Goal: Task Accomplishment & Management: Manage account settings

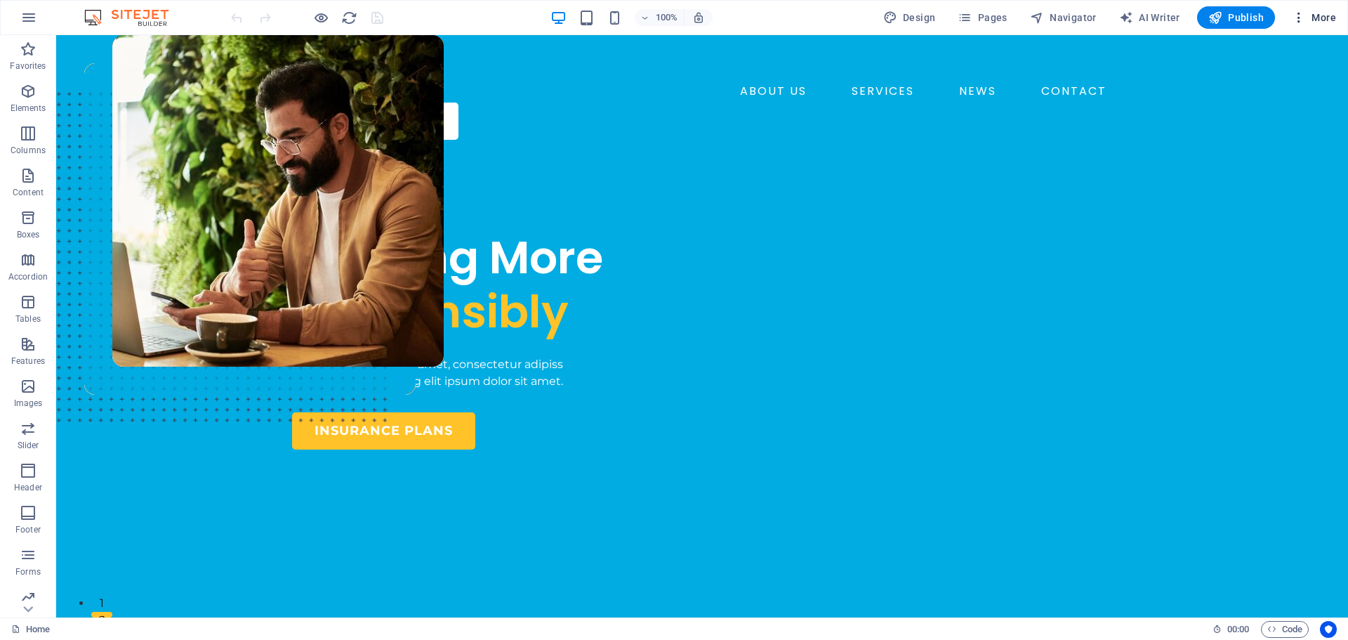
click at [1293, 15] on icon "button" at bounding box center [1299, 18] width 14 height 14
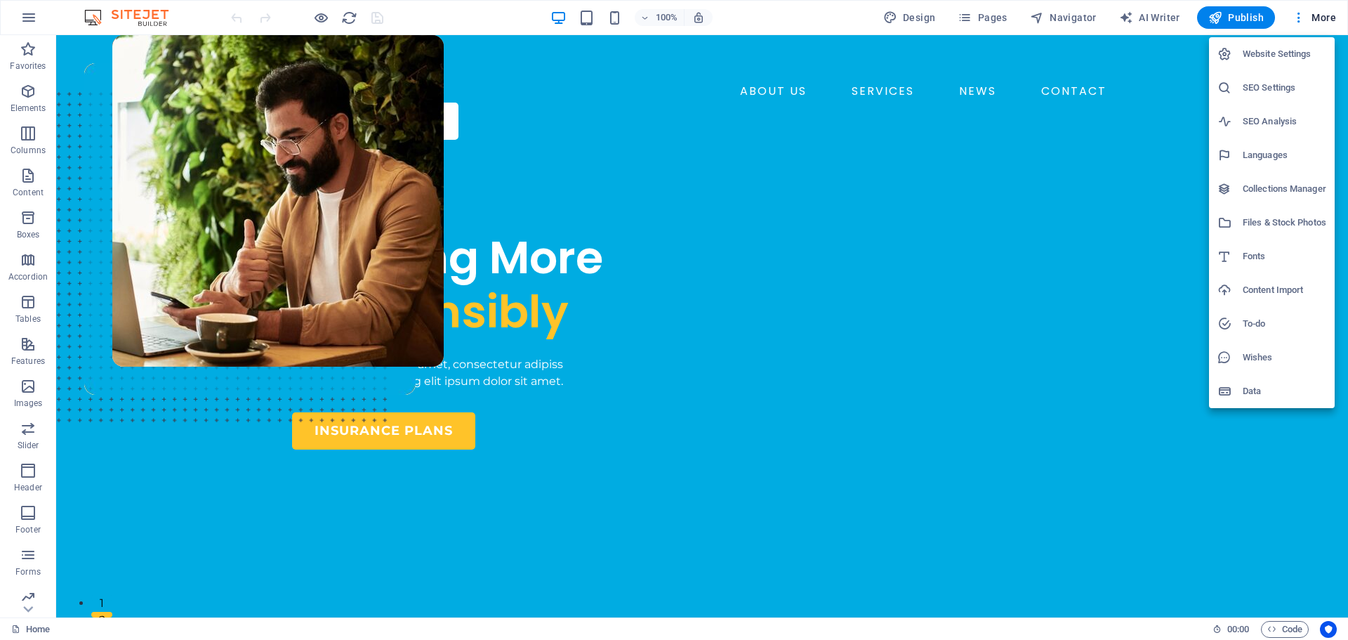
click at [1228, 55] on icon at bounding box center [1225, 54] width 14 height 14
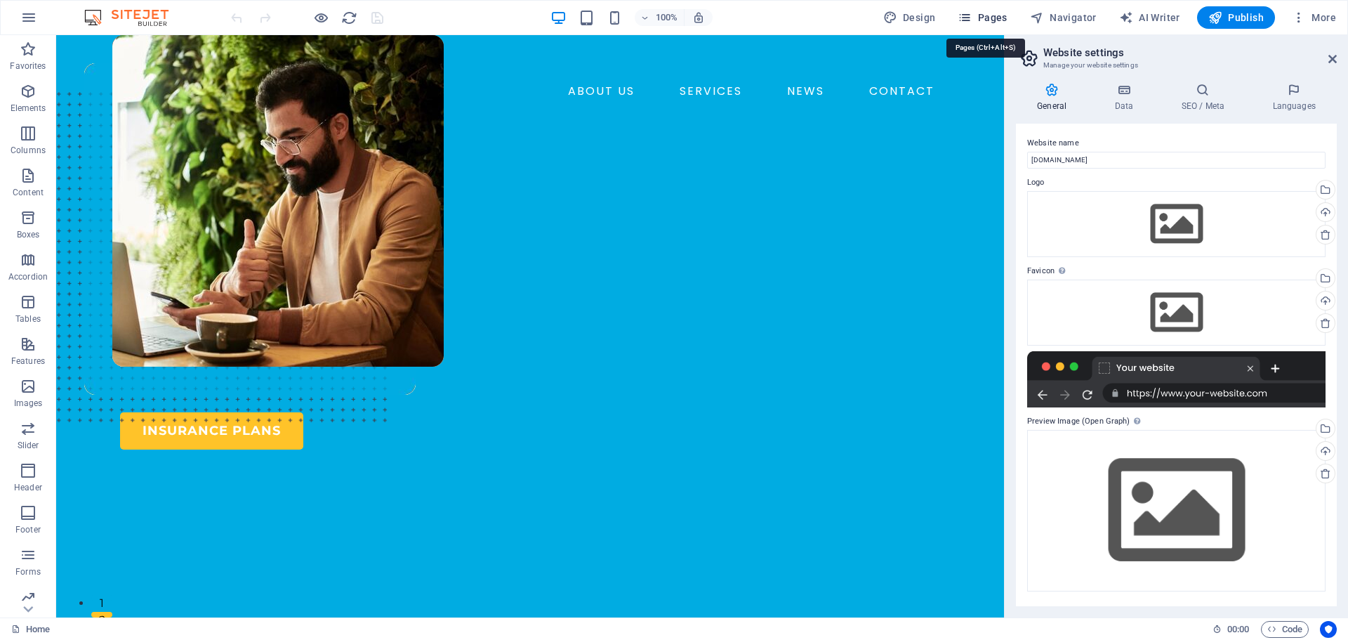
click at [972, 17] on icon "button" at bounding box center [965, 18] width 14 height 14
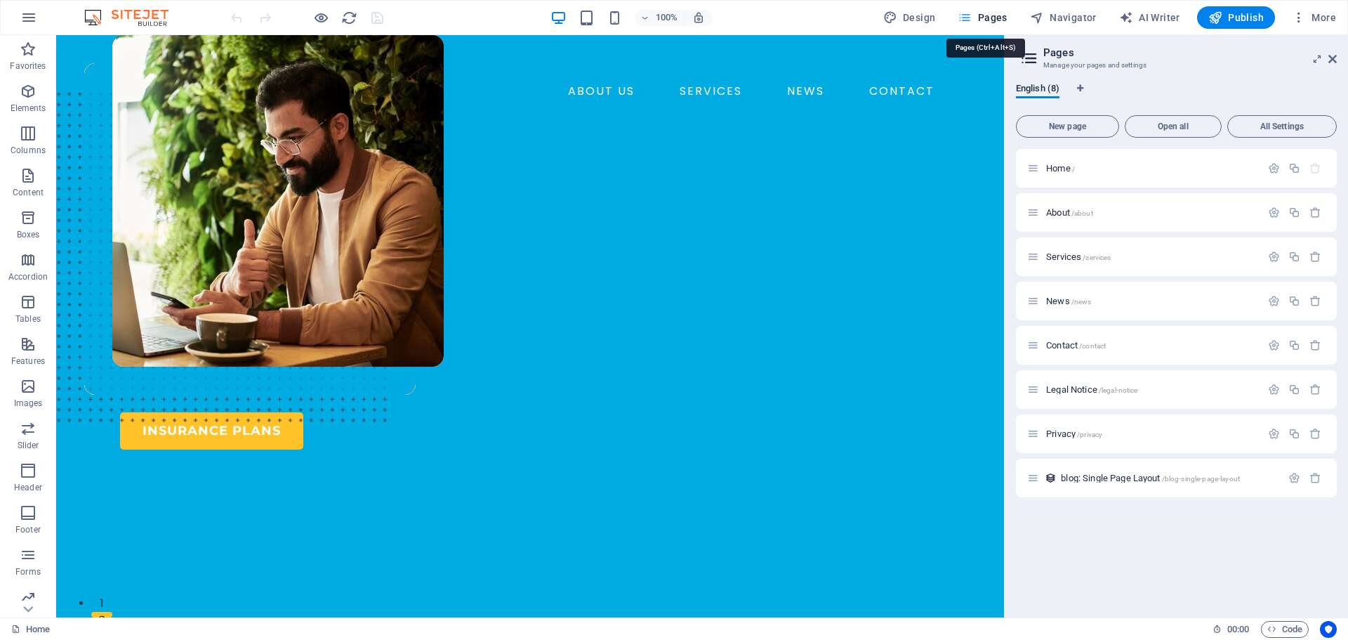
click at [972, 17] on icon "button" at bounding box center [965, 18] width 14 height 14
click at [1314, 477] on icon "button" at bounding box center [1316, 478] width 12 height 12
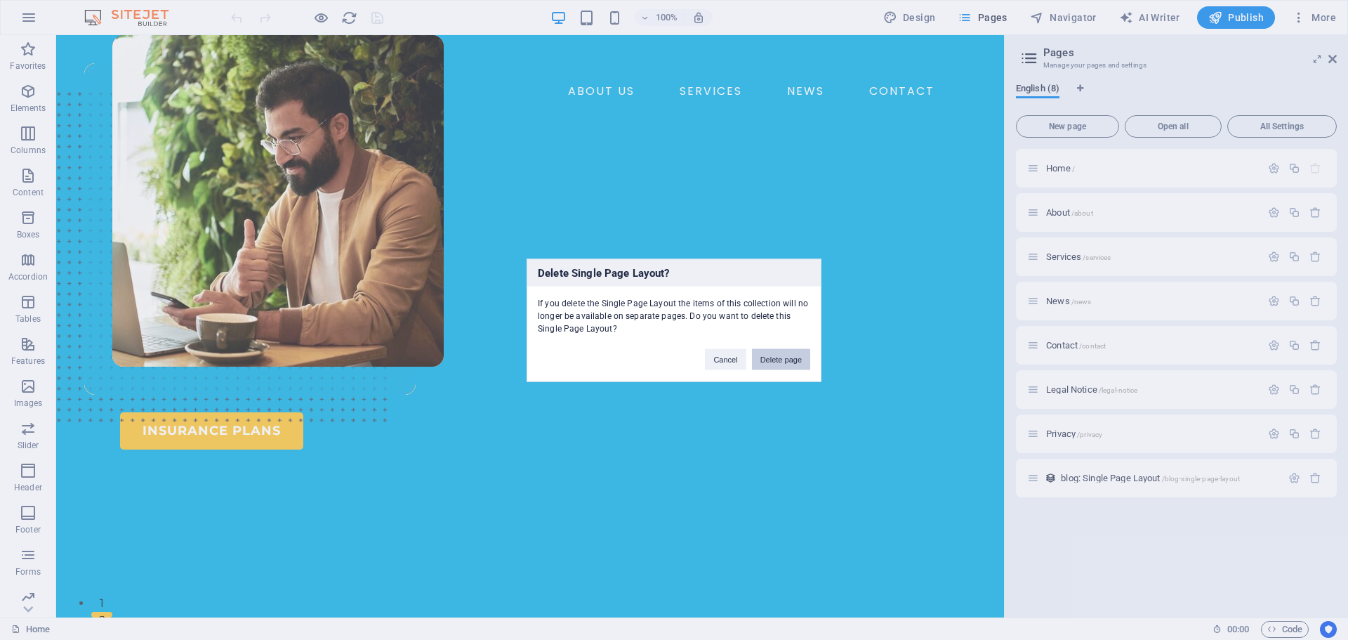
click at [771, 355] on button "Delete page" at bounding box center [781, 358] width 58 height 21
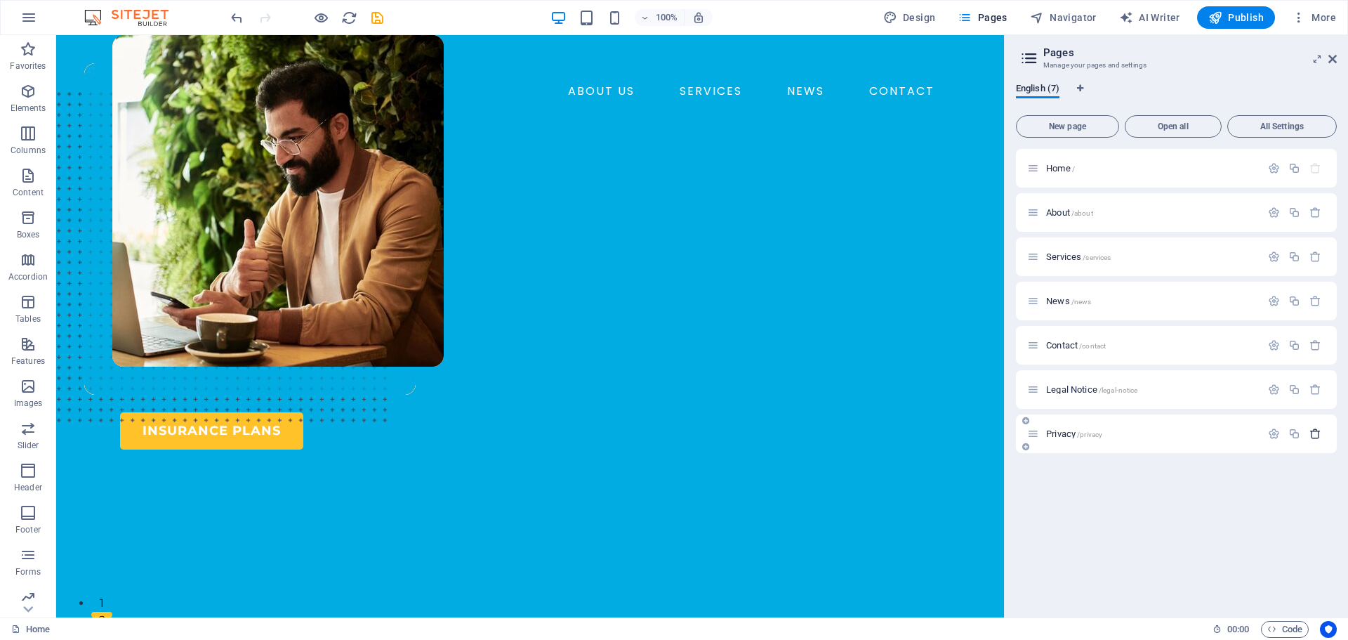
click at [1317, 433] on icon "button" at bounding box center [1316, 434] width 12 height 12
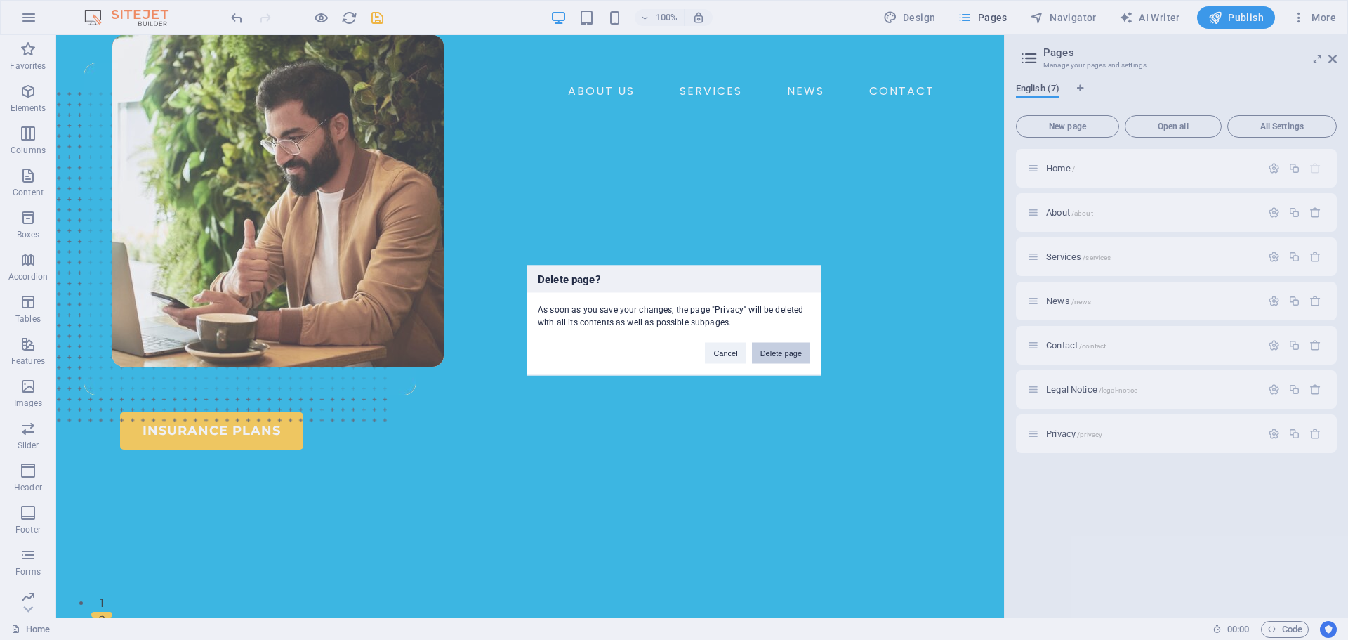
click at [774, 355] on button "Delete page" at bounding box center [781, 352] width 58 height 21
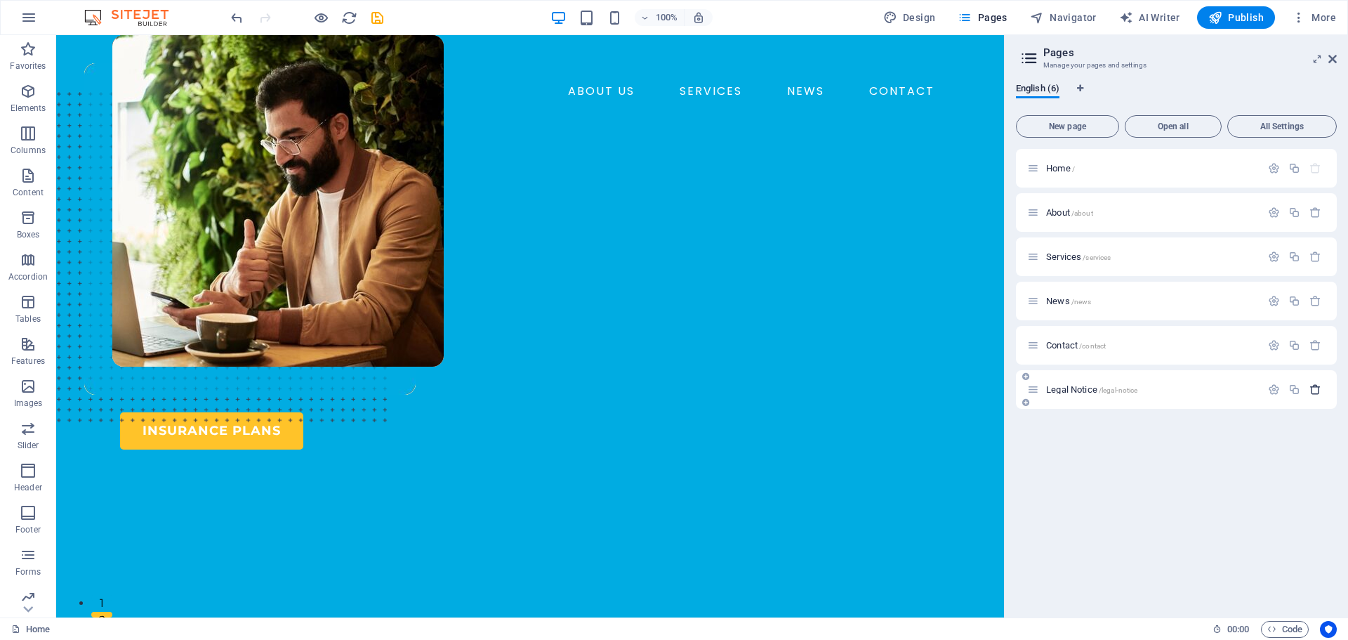
click at [1321, 391] on button "button" at bounding box center [1315, 389] width 20 height 12
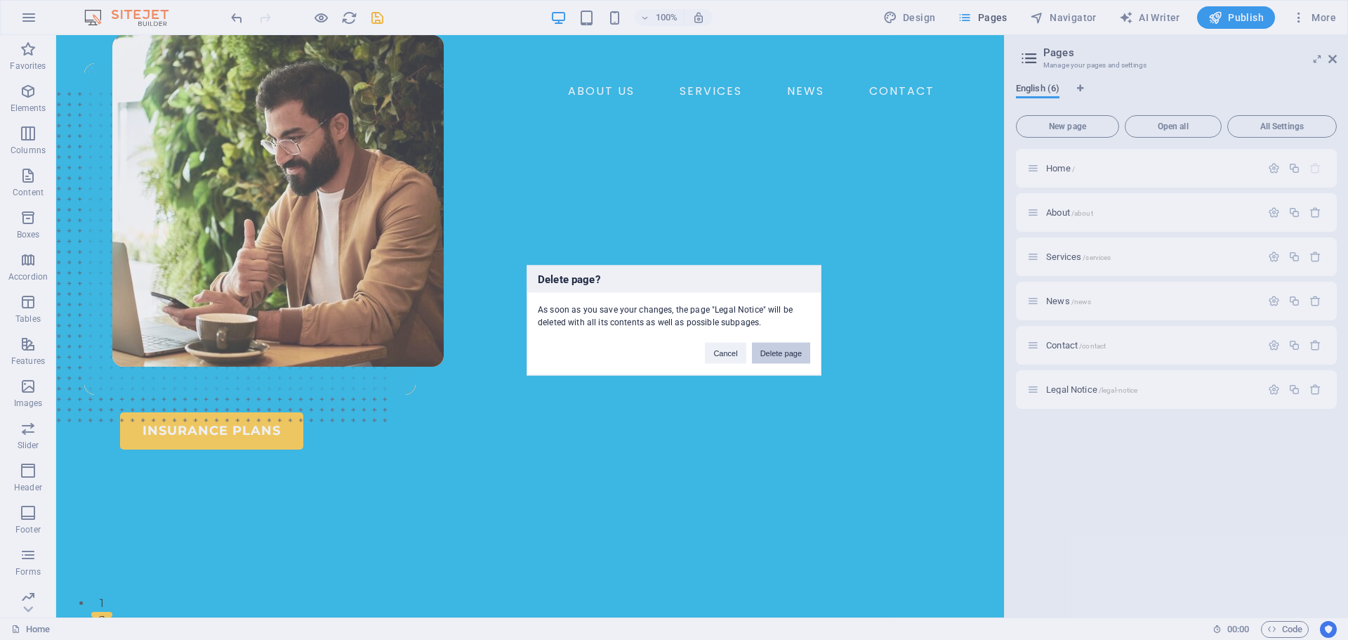
click at [793, 350] on button "Delete page" at bounding box center [781, 352] width 58 height 21
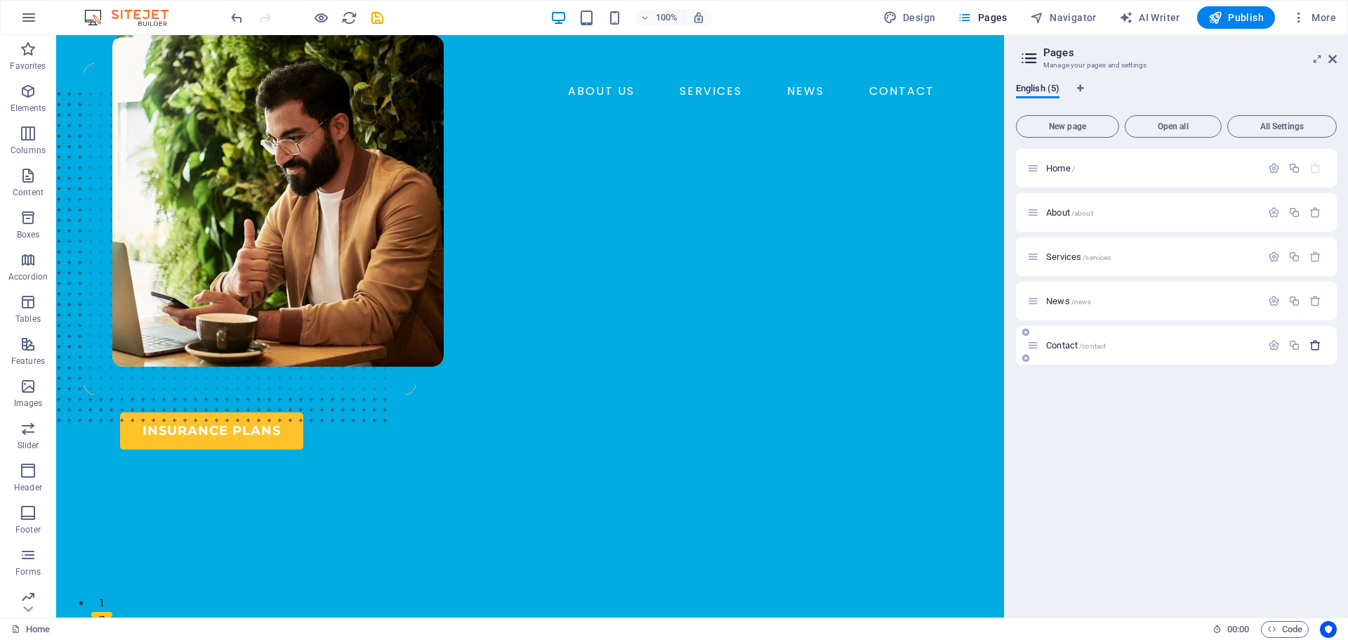
click at [1320, 341] on icon "button" at bounding box center [1316, 345] width 12 height 12
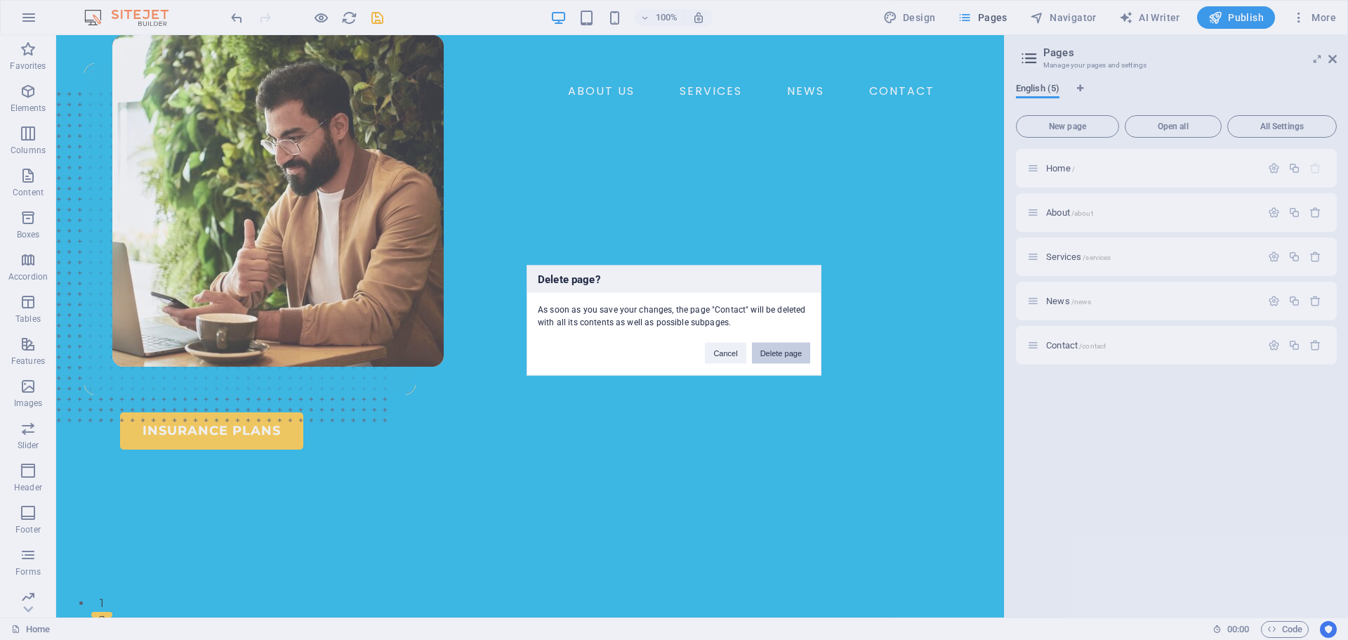
click at [777, 353] on button "Delete page" at bounding box center [781, 352] width 58 height 21
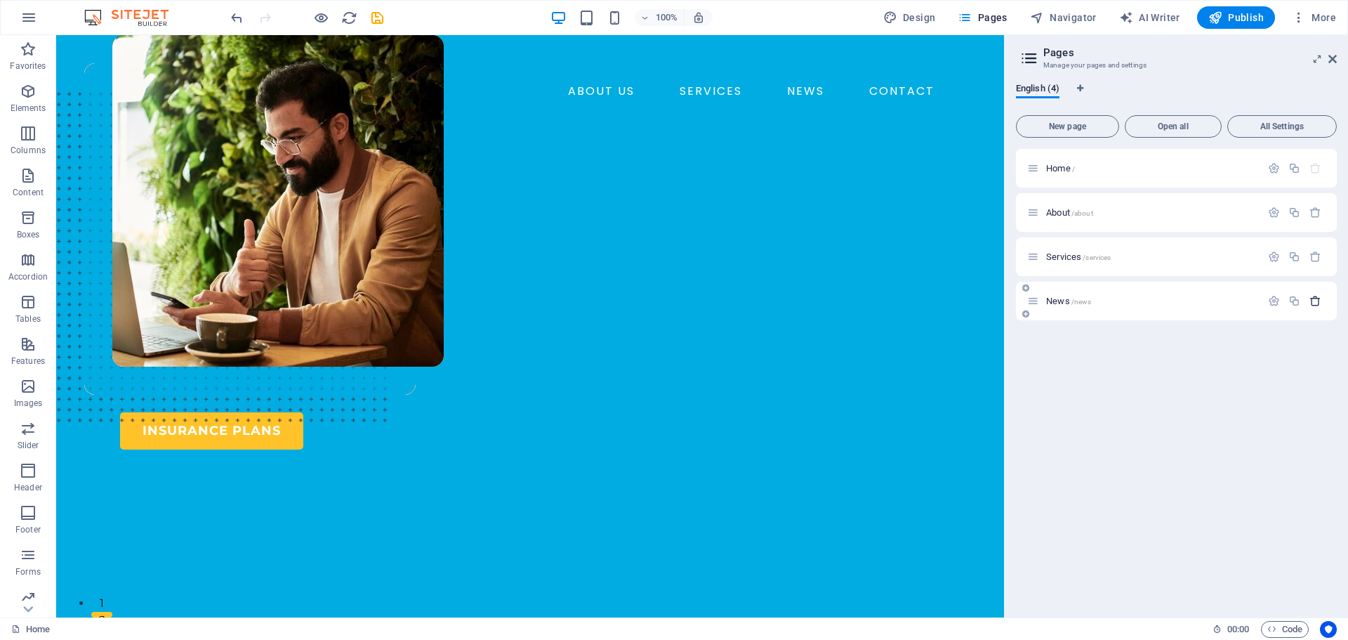
click at [1311, 301] on icon "button" at bounding box center [1316, 301] width 12 height 12
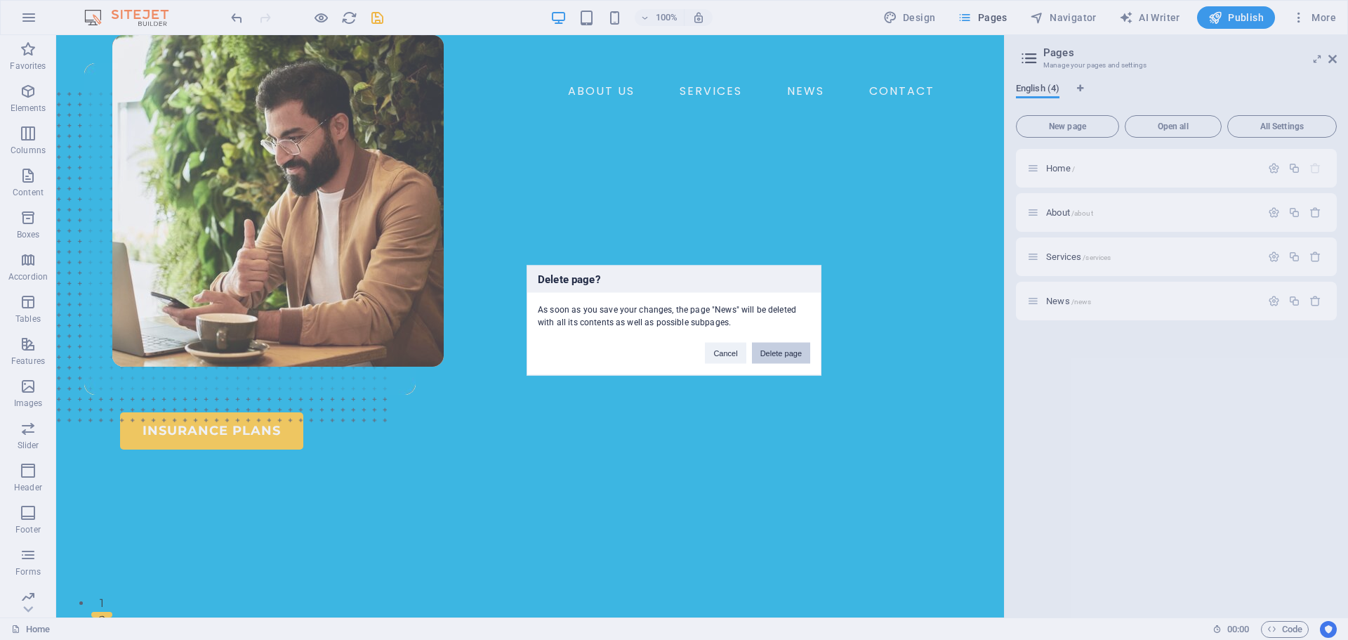
click at [787, 353] on button "Delete page" at bounding box center [781, 352] width 58 height 21
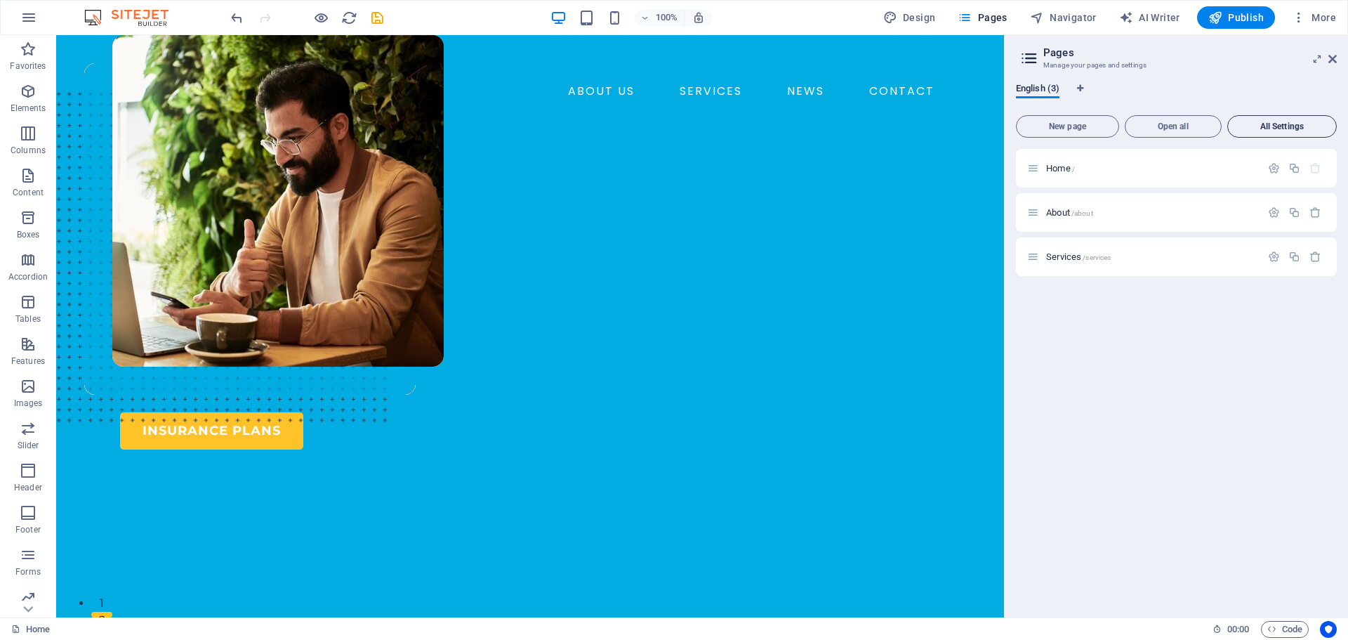
click at [1273, 121] on button "All Settings" at bounding box center [1282, 126] width 110 height 22
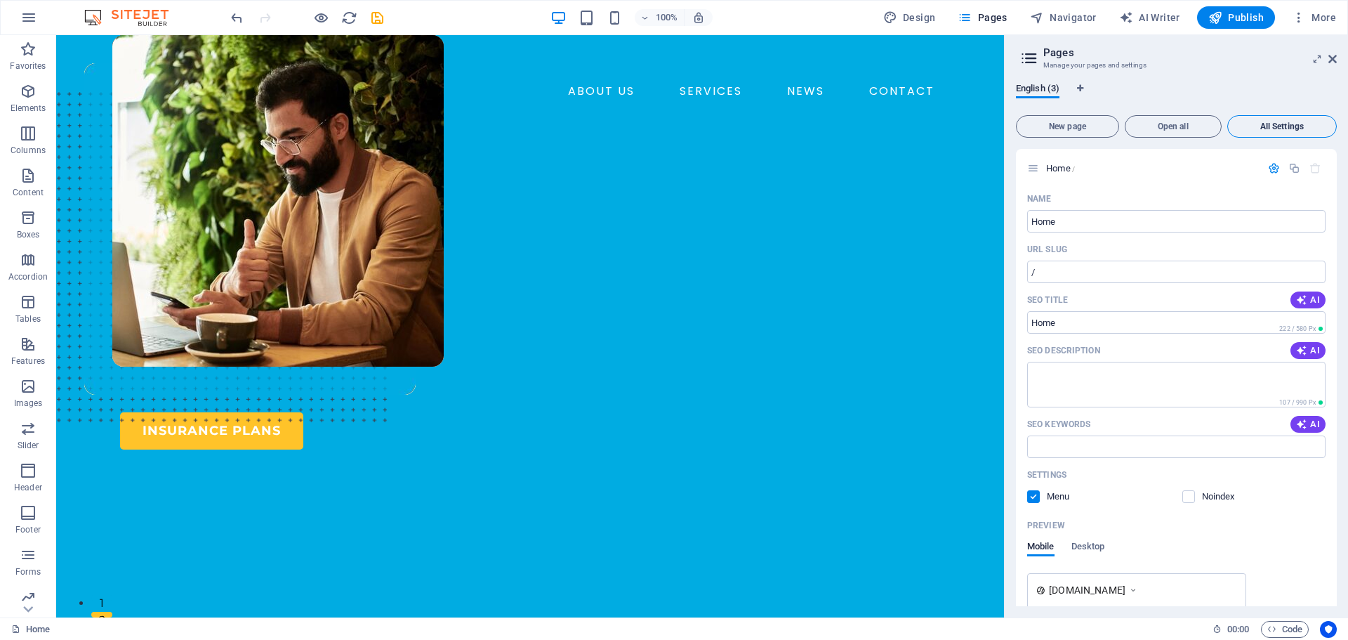
scroll to position [979, 0]
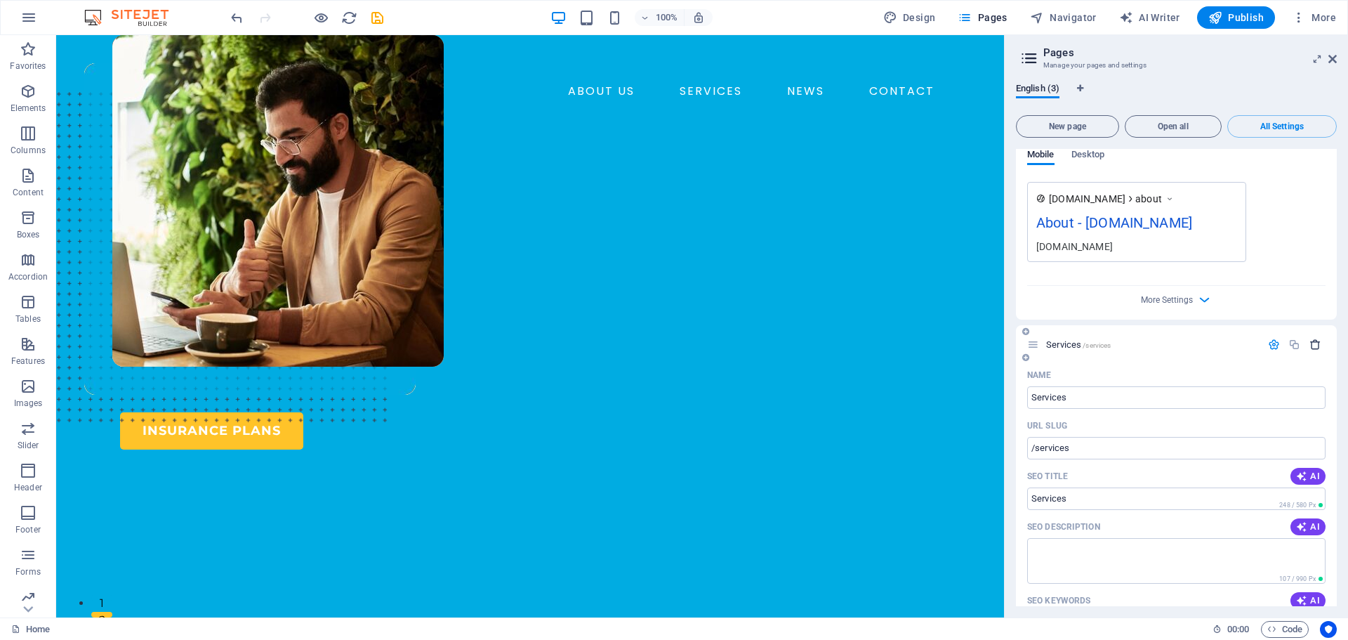
click at [1312, 338] on icon "button" at bounding box center [1316, 344] width 12 height 12
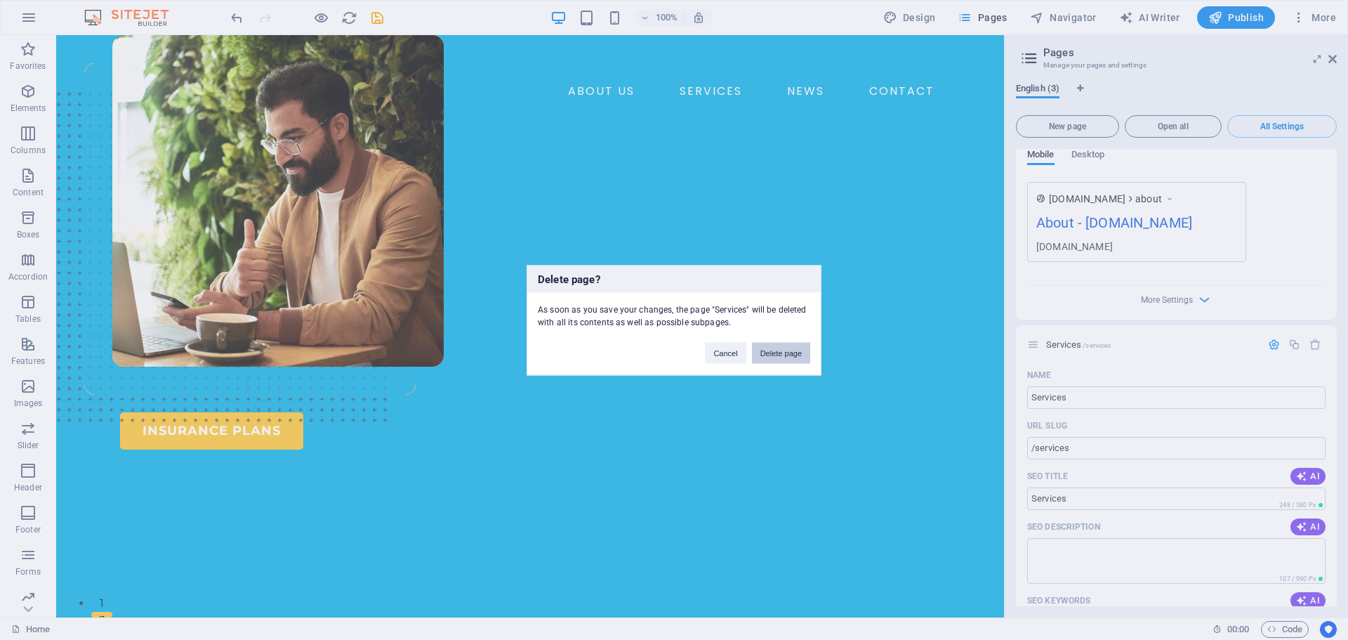
click at [789, 350] on button "Delete page" at bounding box center [781, 352] width 58 height 21
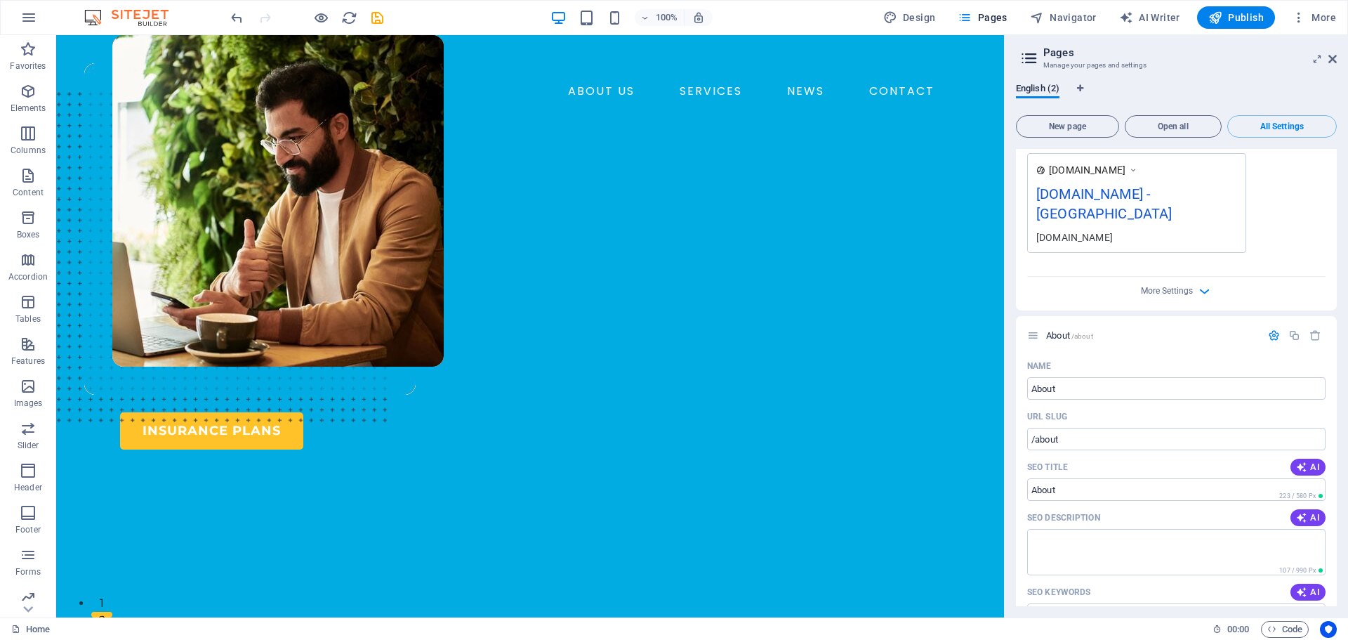
scroll to position [415, 0]
click at [1314, 334] on icon "button" at bounding box center [1316, 340] width 12 height 12
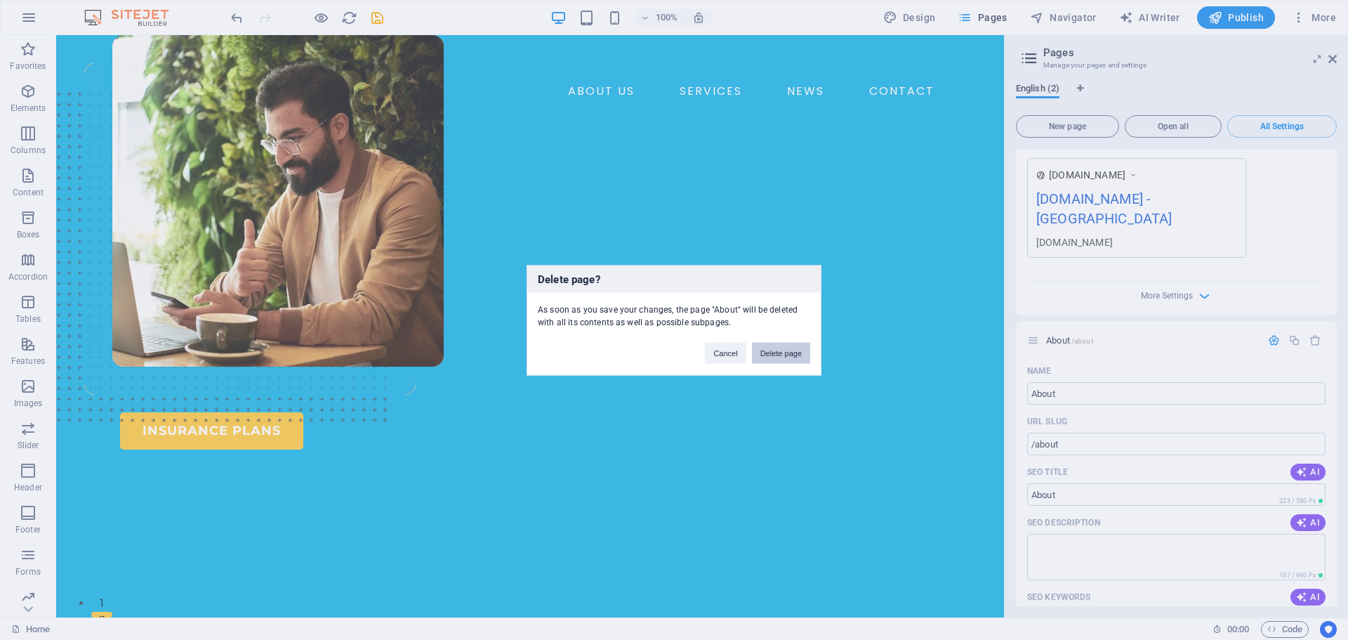
click at [788, 359] on button "Delete page" at bounding box center [781, 352] width 58 height 21
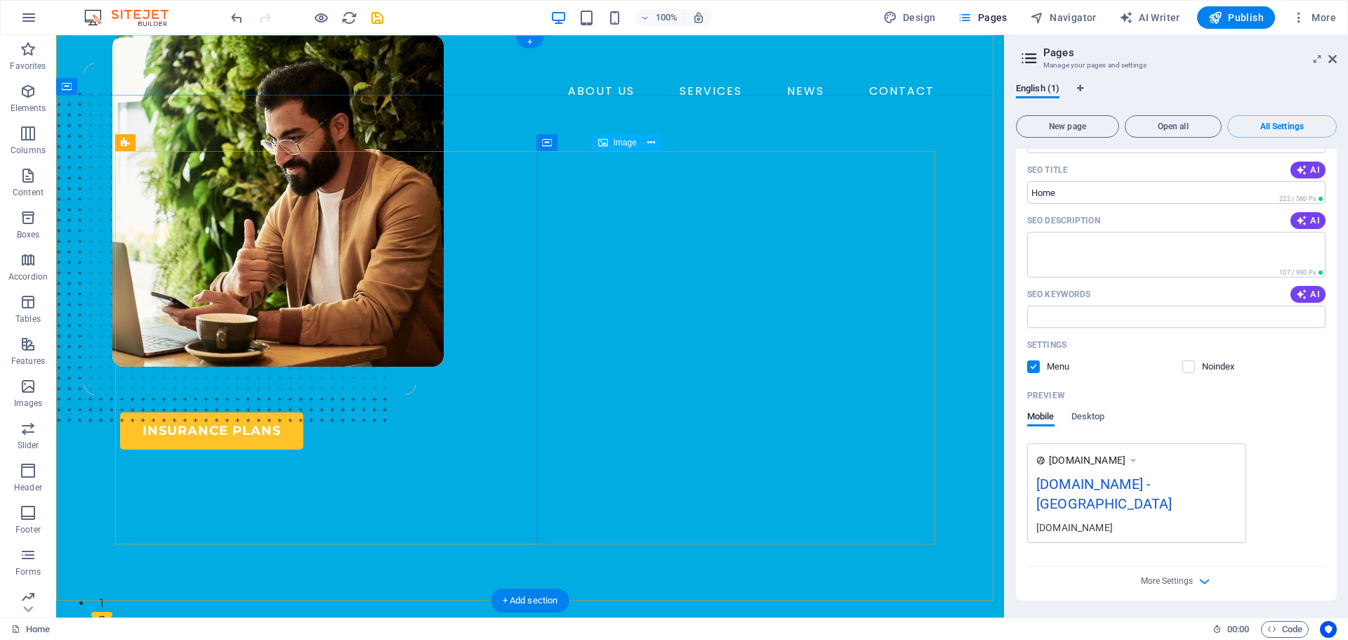
scroll to position [110, 0]
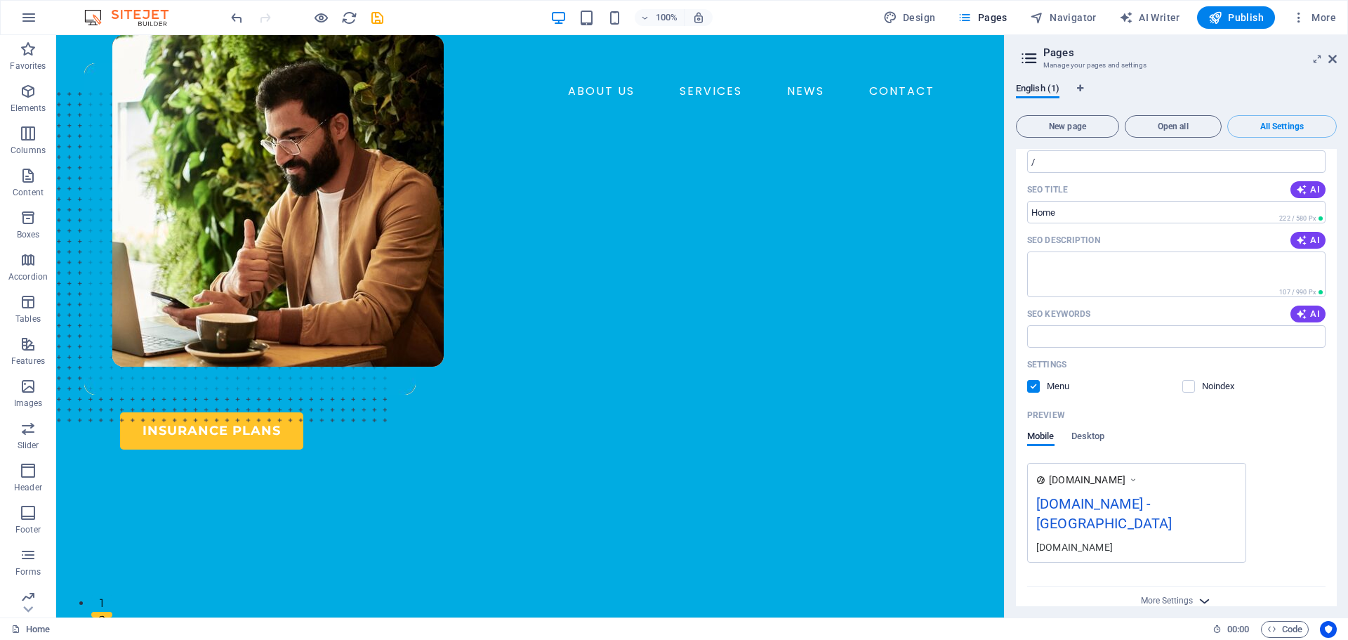
click at [1201, 593] on icon "button" at bounding box center [1204, 601] width 16 height 16
drag, startPoint x: 1337, startPoint y: 414, endPoint x: 1334, endPoint y: 488, distance: 74.5
click at [1334, 488] on div "English (1) New page Open all All Settings Home / Name Home ​ URL SLUG / ​ SEO …" at bounding box center [1176, 345] width 343 height 546
drag, startPoint x: 1338, startPoint y: 433, endPoint x: 1335, endPoint y: 519, distance: 86.4
click at [1335, 519] on div "English (1) New page Open all All Settings Home / Name Home ​ URL SLUG / ​ SEO …" at bounding box center [1176, 345] width 343 height 546
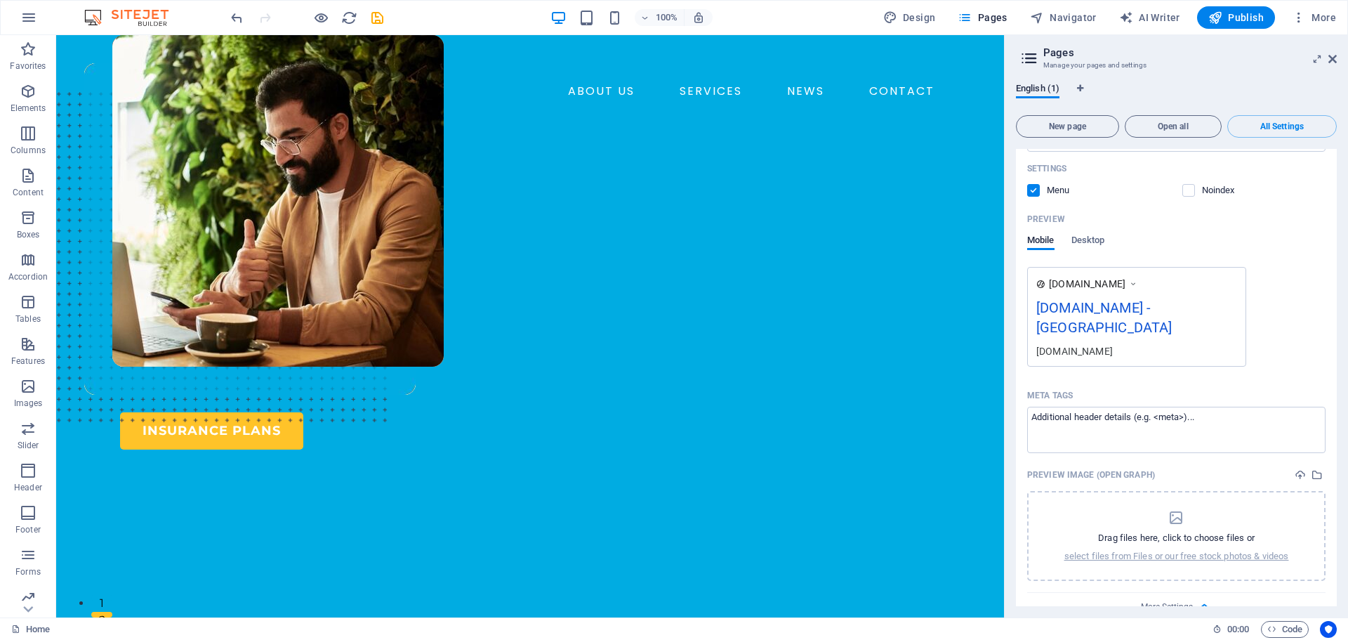
scroll to position [312, 0]
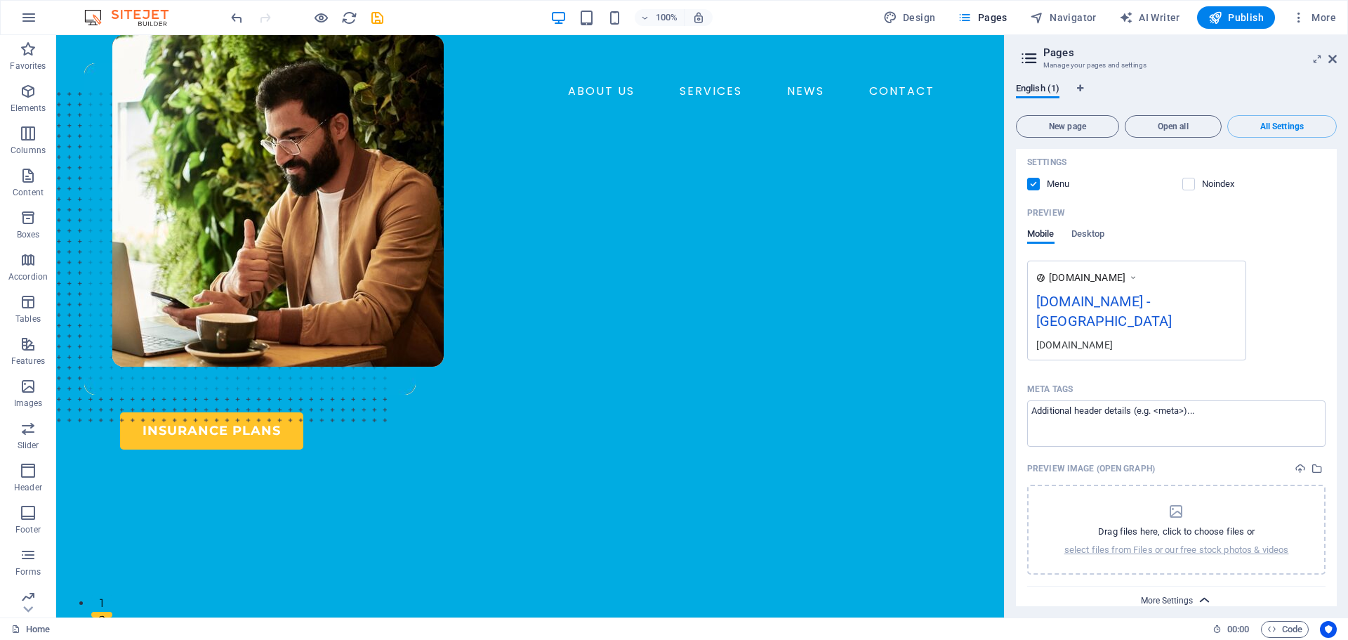
click at [1185, 595] on span "More Settings" at bounding box center [1167, 600] width 52 height 10
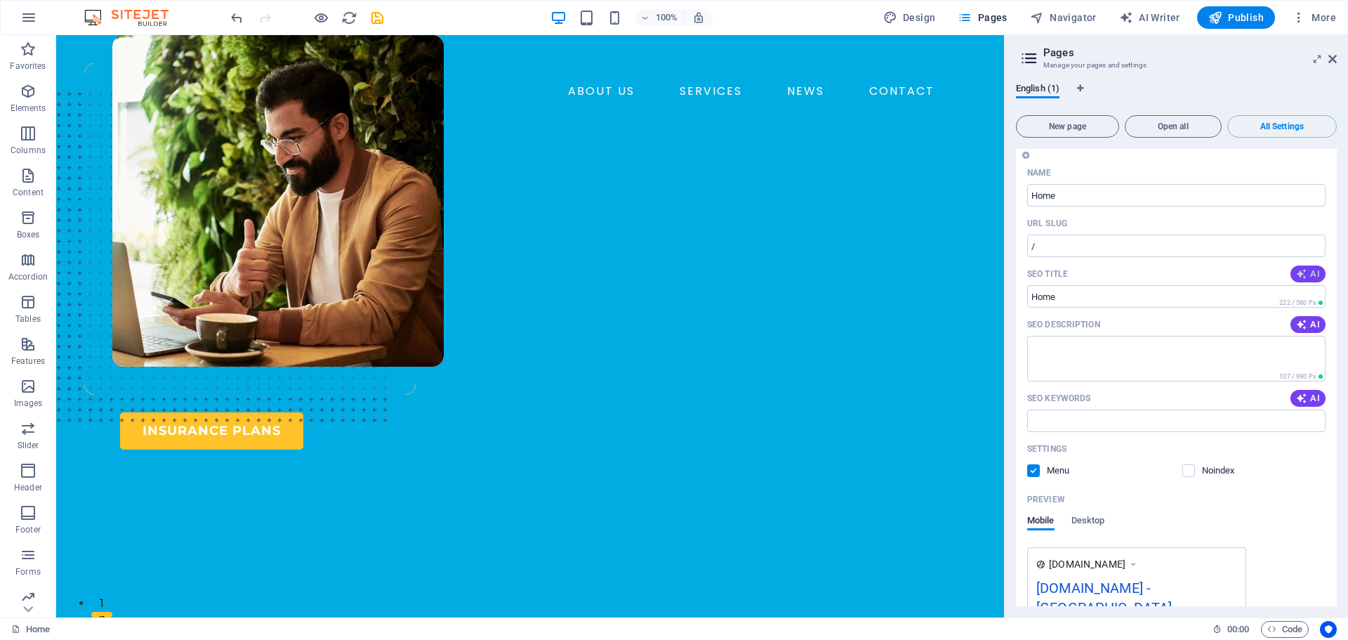
scroll to position [0, 0]
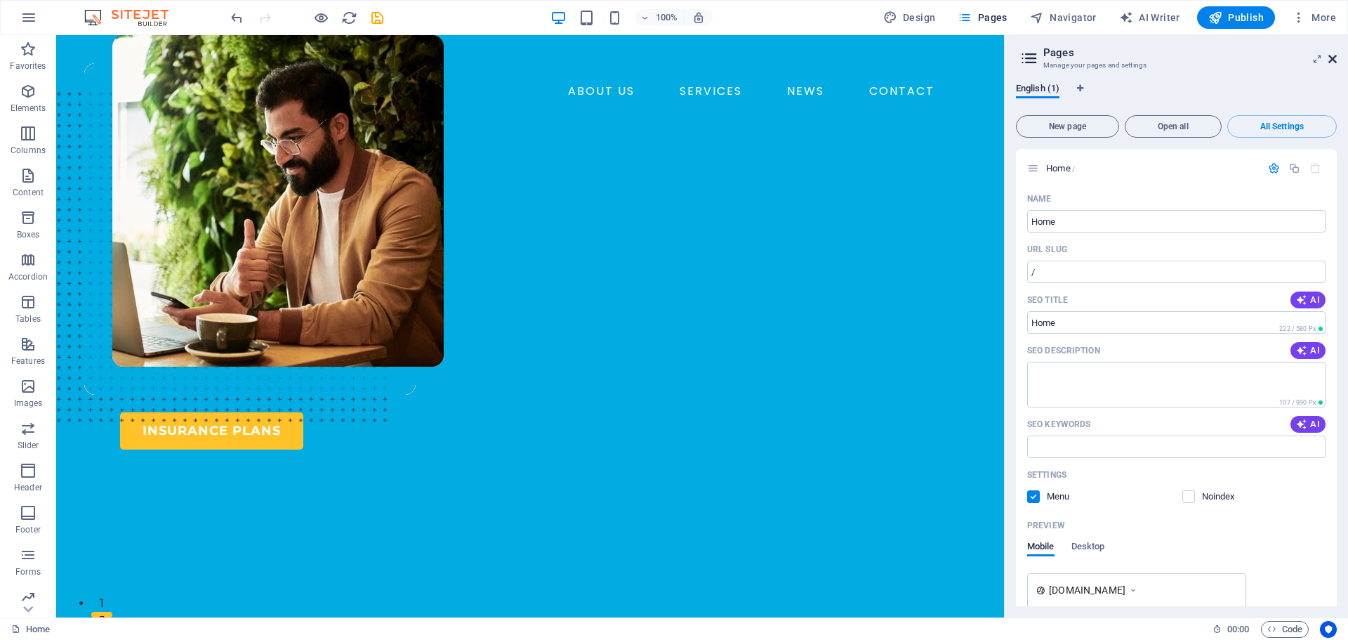
click at [1328, 59] on icon at bounding box center [1332, 58] width 8 height 11
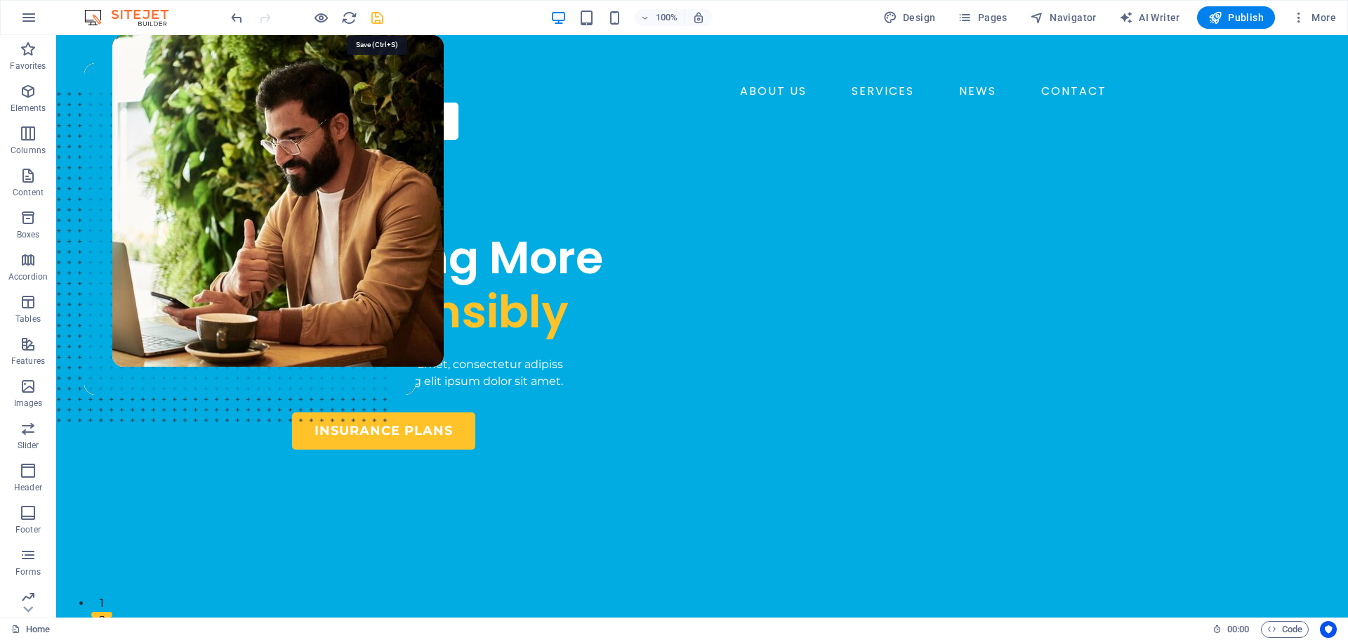
click at [373, 21] on icon "save" at bounding box center [377, 18] width 16 height 16
click at [1066, 18] on span "Navigator" at bounding box center [1063, 18] width 67 height 14
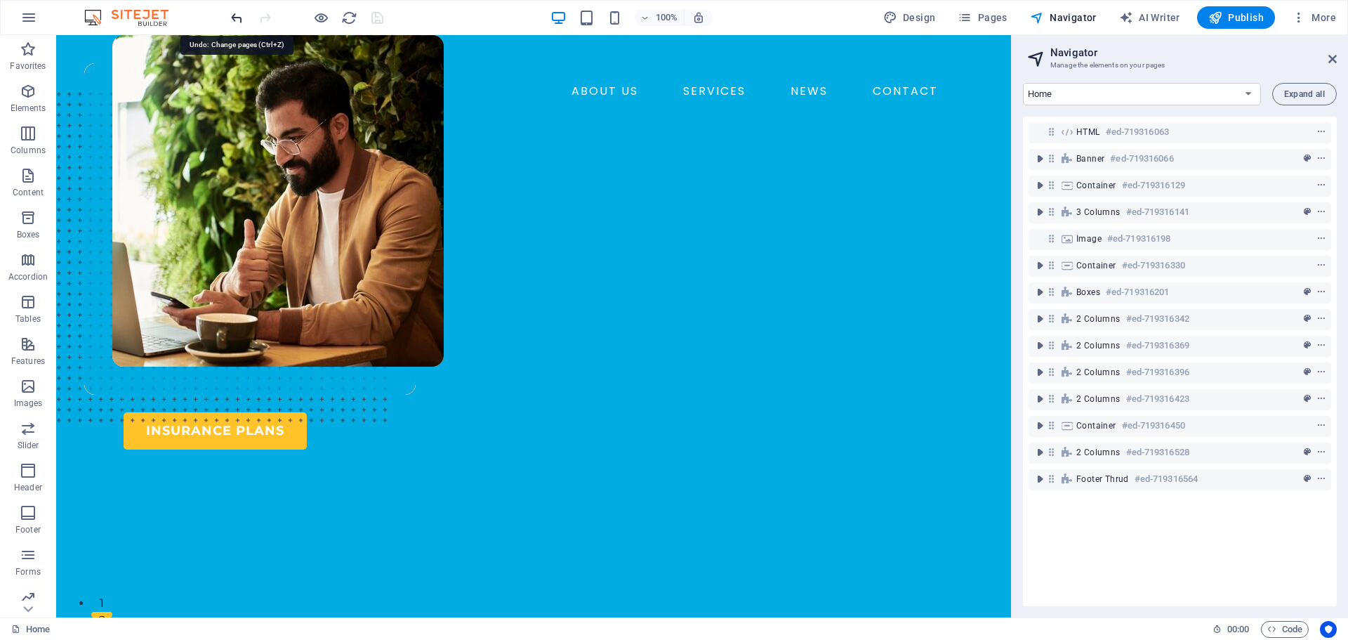
click at [232, 20] on icon "undo" at bounding box center [237, 18] width 16 height 16
click at [26, 23] on icon "button" at bounding box center [28, 17] width 17 height 17
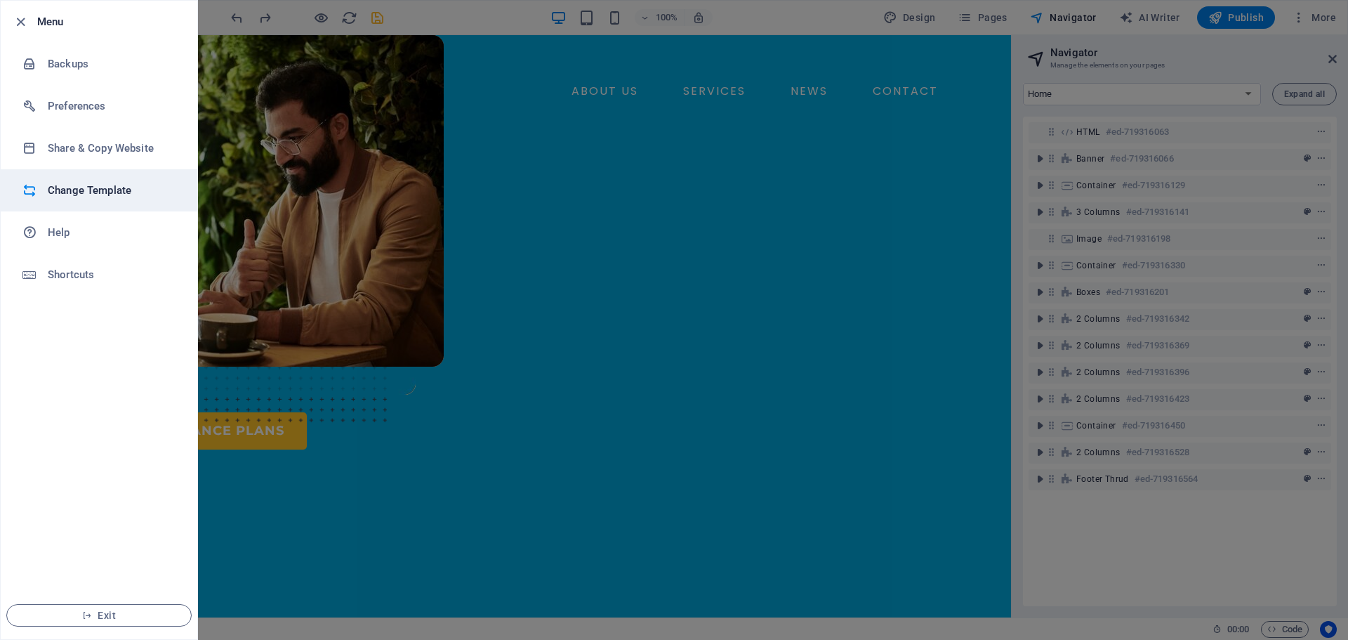
click at [93, 184] on h6 "Change Template" at bounding box center [113, 190] width 130 height 17
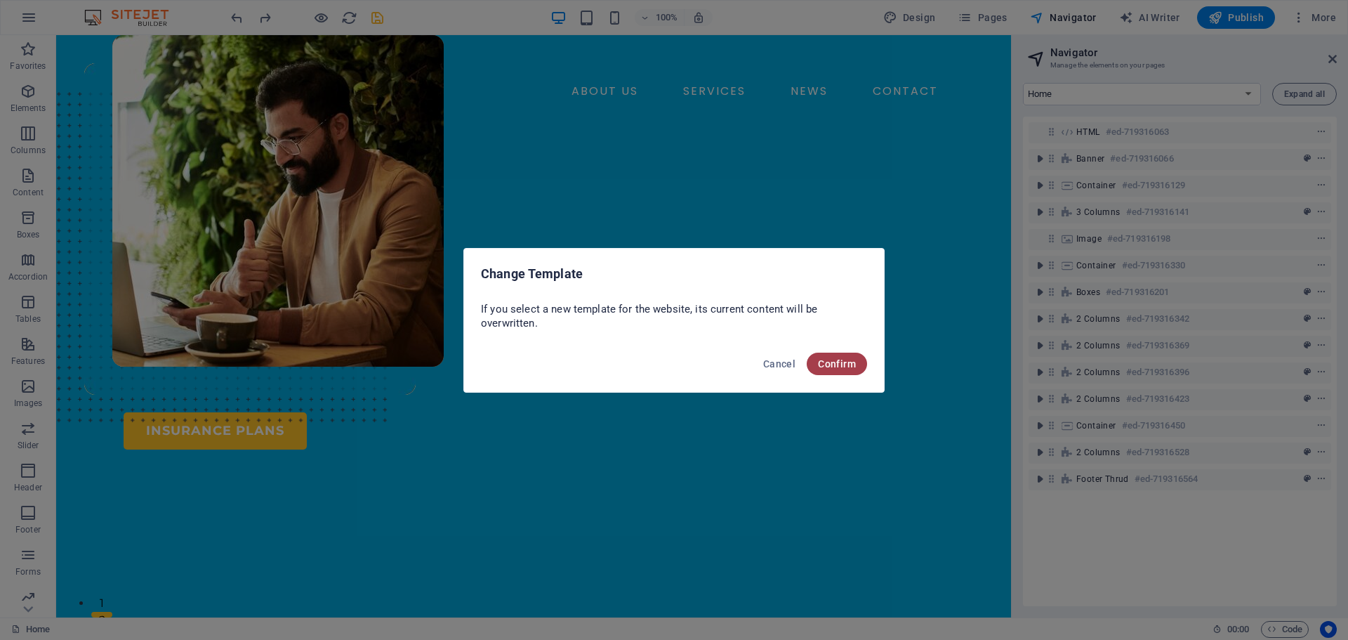
click at [846, 355] on button "Confirm" at bounding box center [837, 363] width 60 height 22
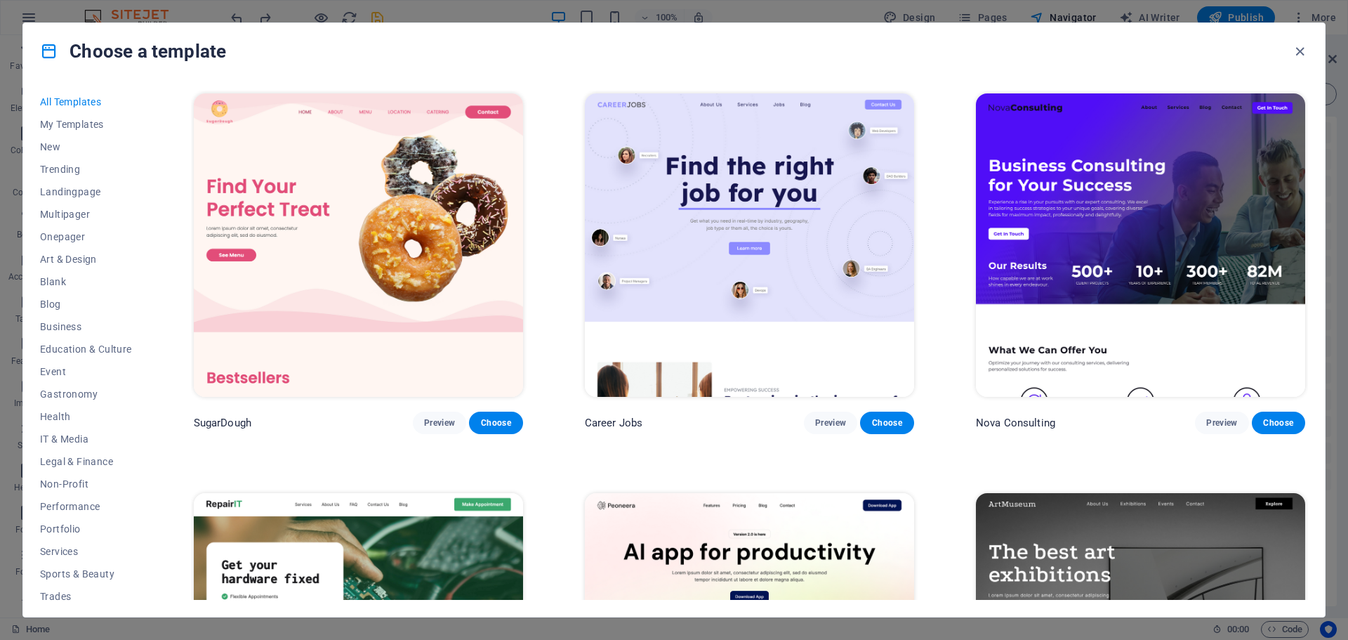
click at [403, 539] on img at bounding box center [358, 644] width 329 height 303
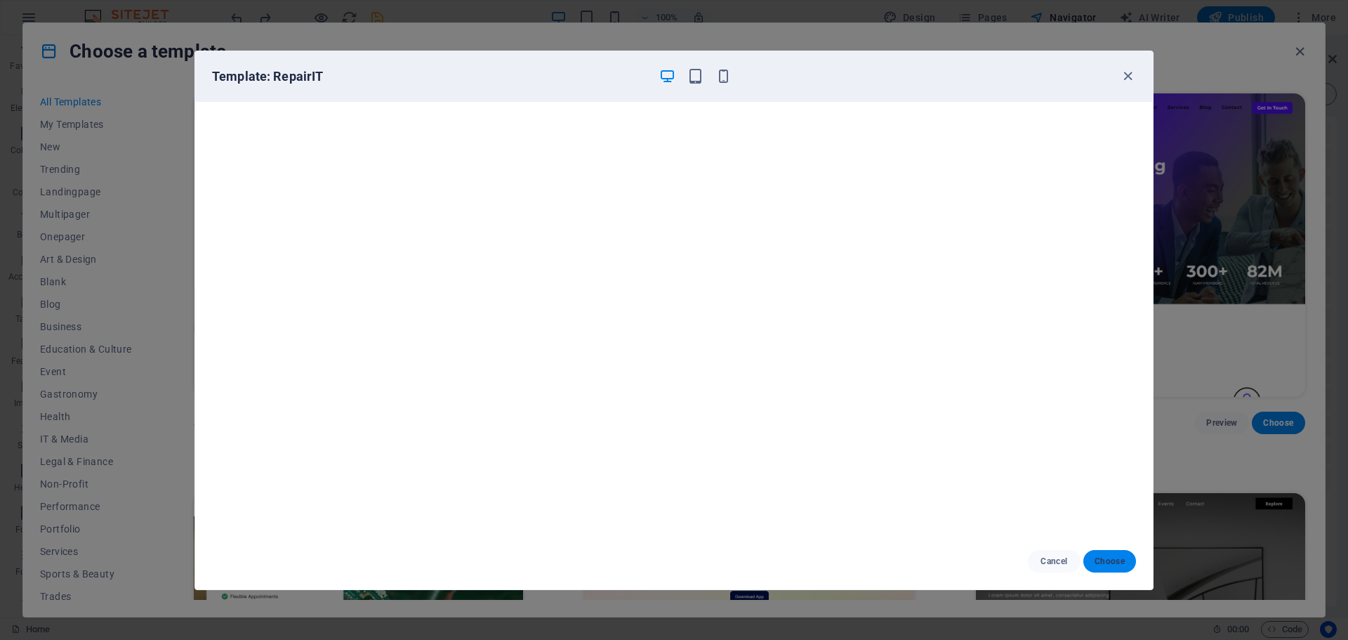
click at [1115, 557] on span "Choose" at bounding box center [1110, 560] width 30 height 11
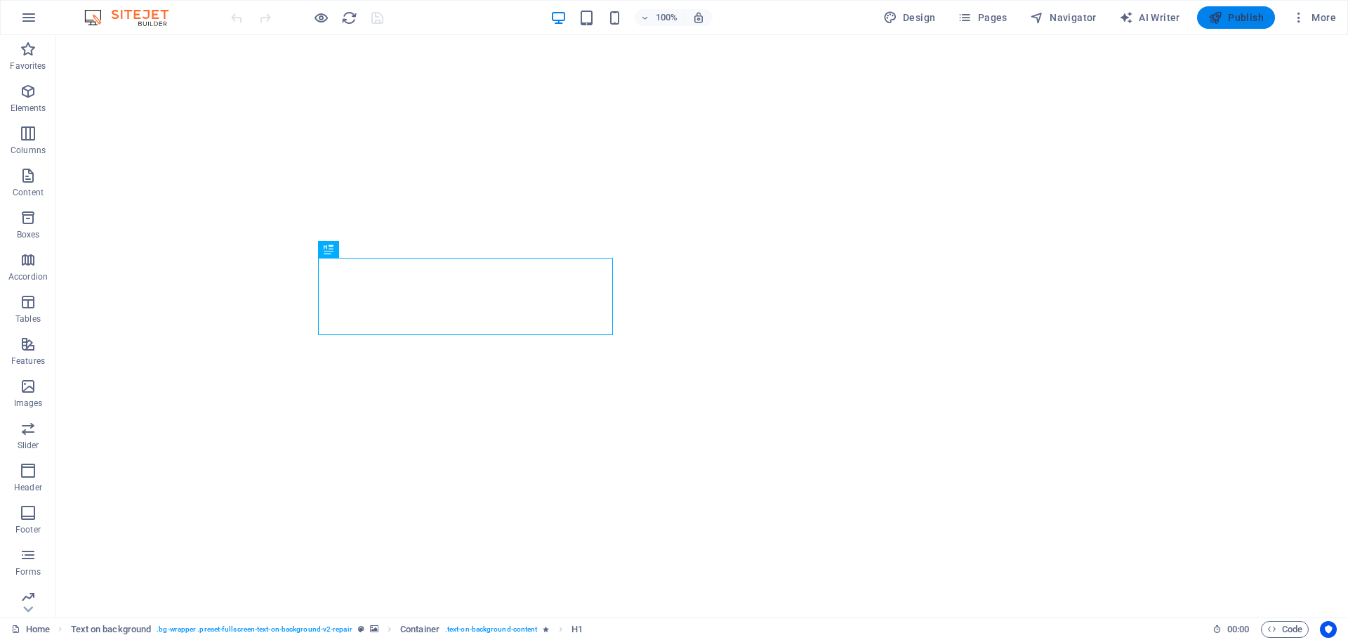
click at [1251, 13] on span "Publish" at bounding box center [1235, 18] width 55 height 14
